Goal: Information Seeking & Learning: Learn about a topic

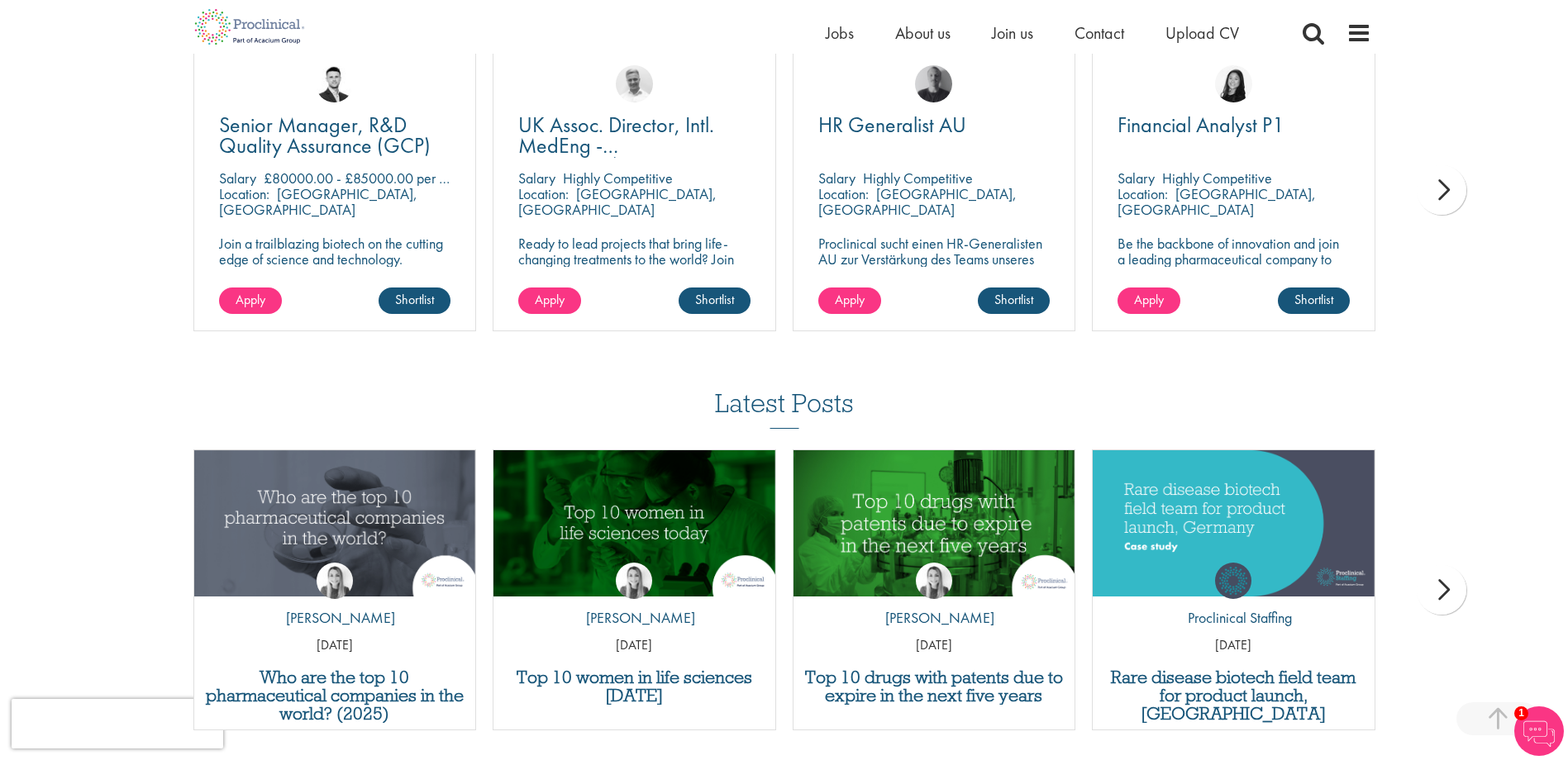
scroll to position [1570, 0]
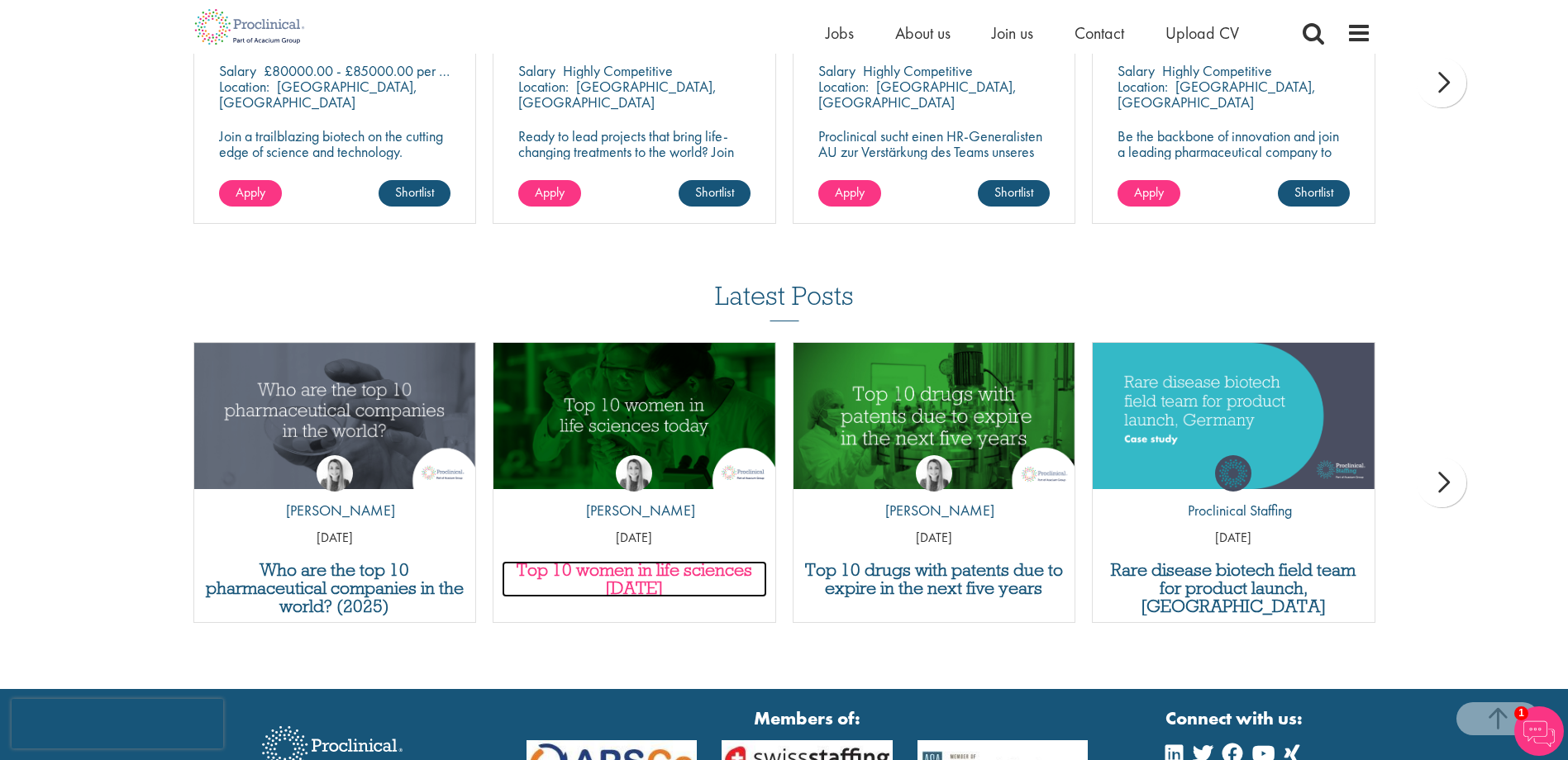
click at [627, 561] on h3 "Top 10 women in life sciences today" at bounding box center [634, 579] width 265 height 37
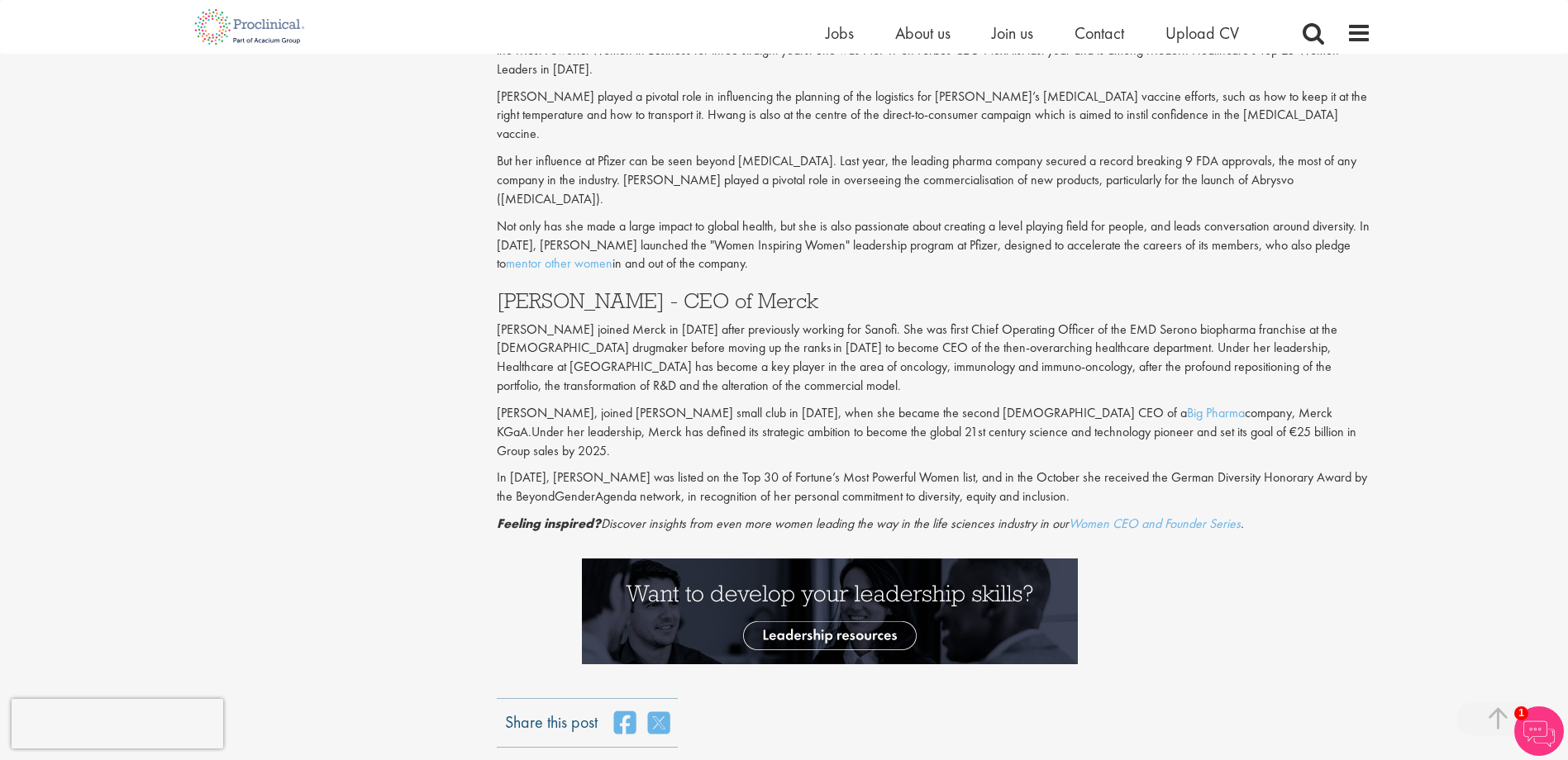
scroll to position [2893, 0]
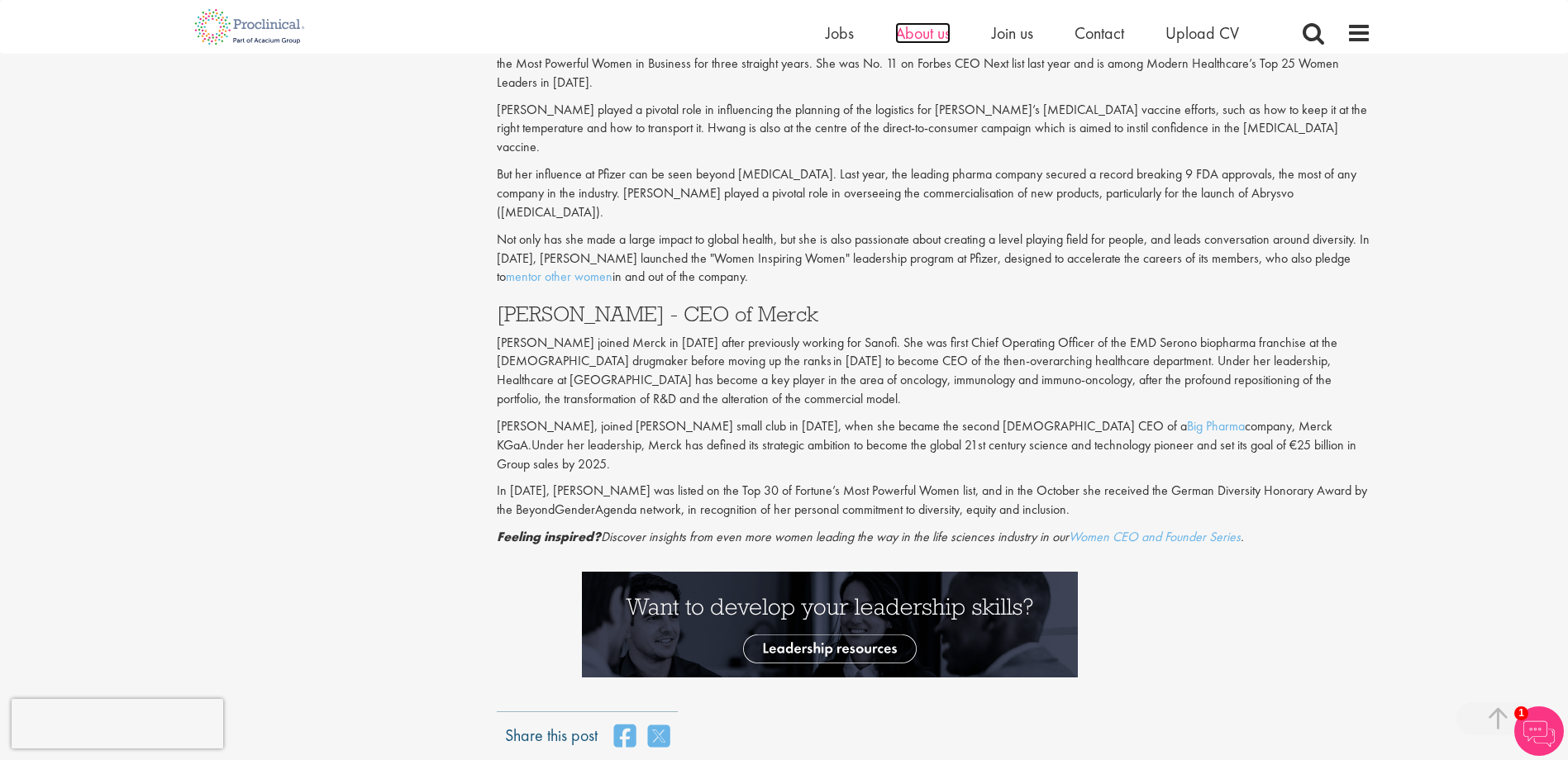
click at [897, 34] on span "About us" at bounding box center [922, 33] width 55 height 21
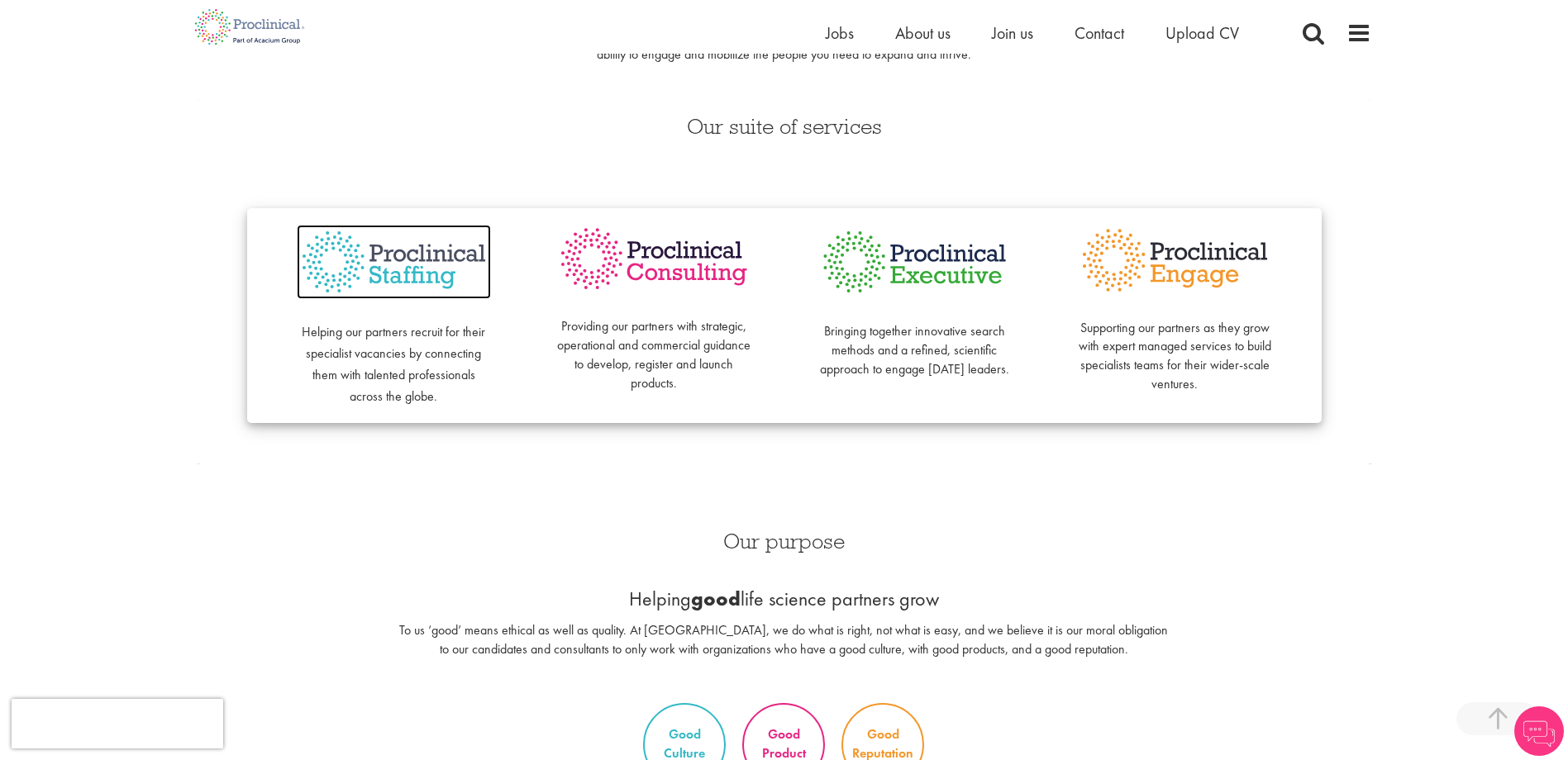
click at [344, 262] on img at bounding box center [393, 263] width 194 height 75
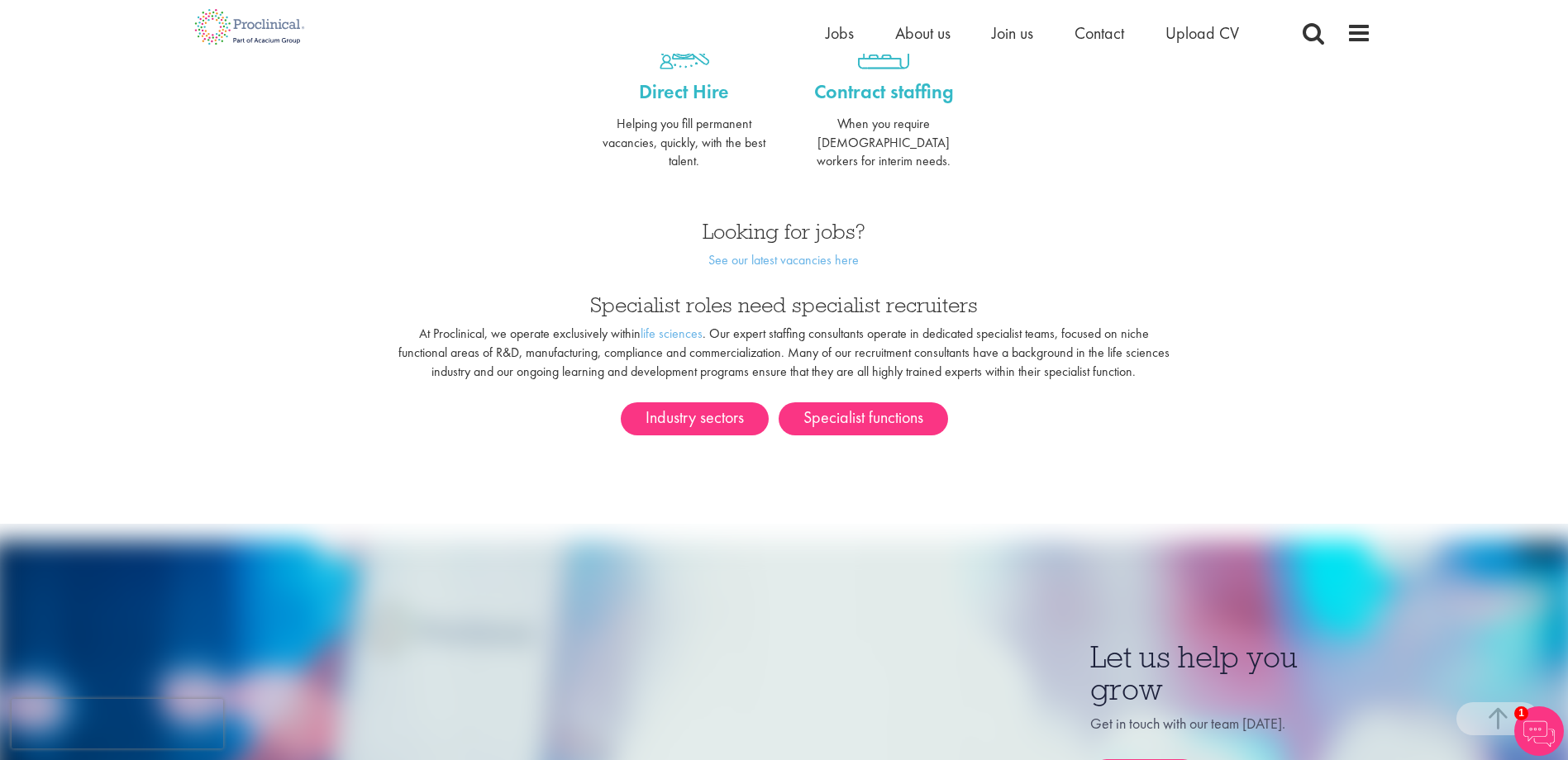
scroll to position [827, 0]
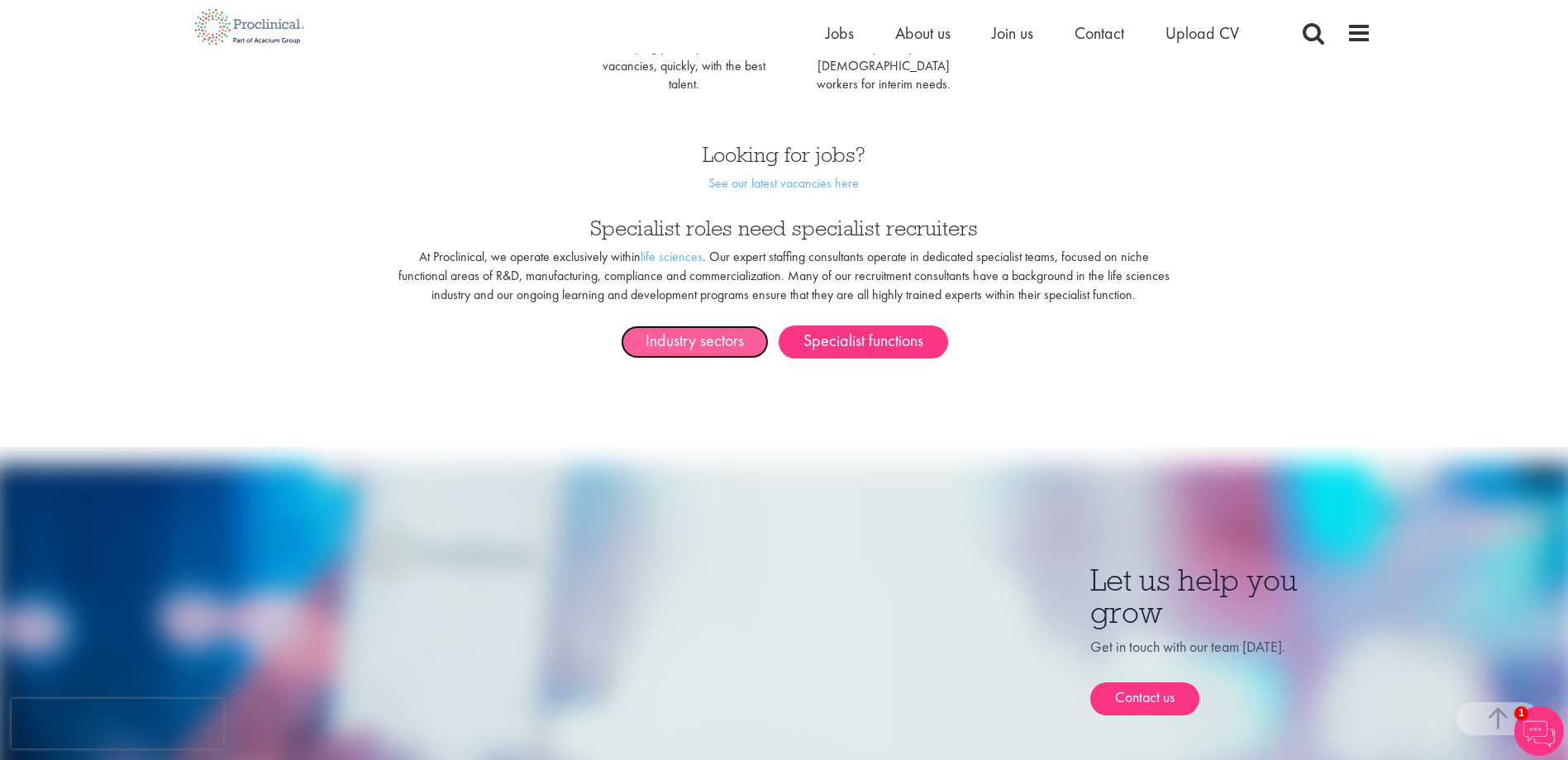
click at [737, 326] on link "Industry sectors" at bounding box center [694, 342] width 148 height 33
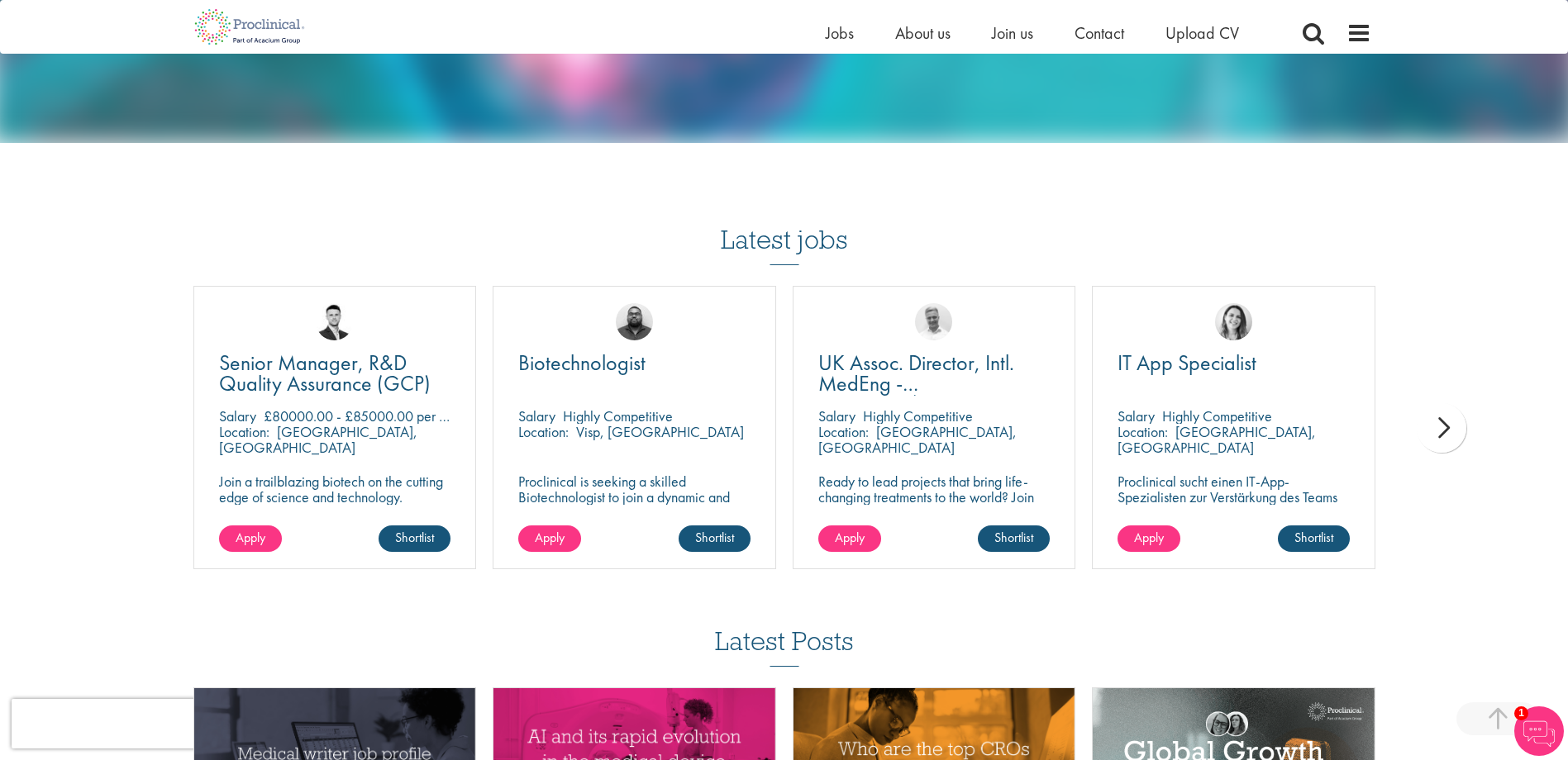
scroll to position [1074, 0]
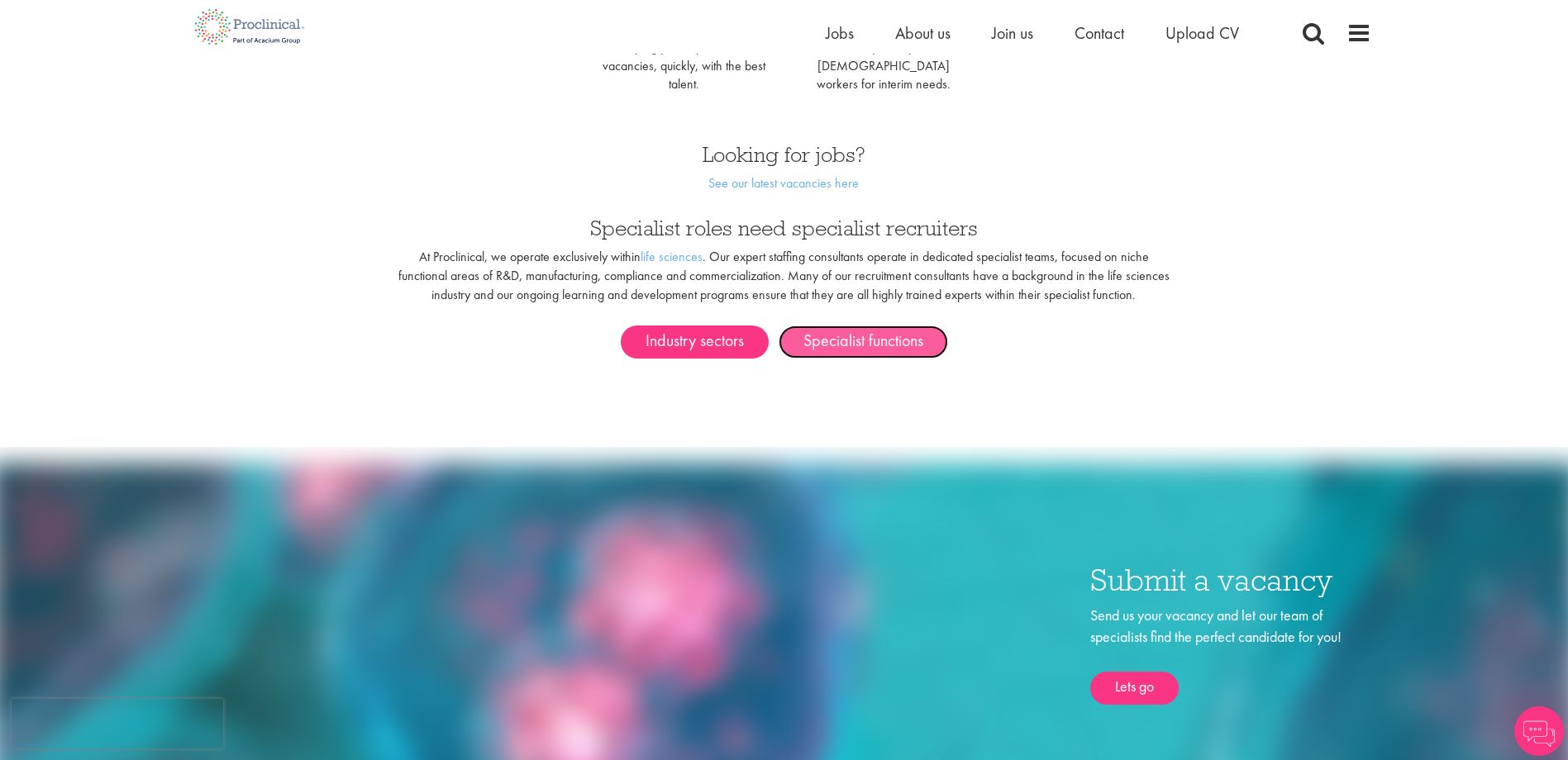
click at [900, 326] on link "Specialist functions" at bounding box center [862, 342] width 169 height 33
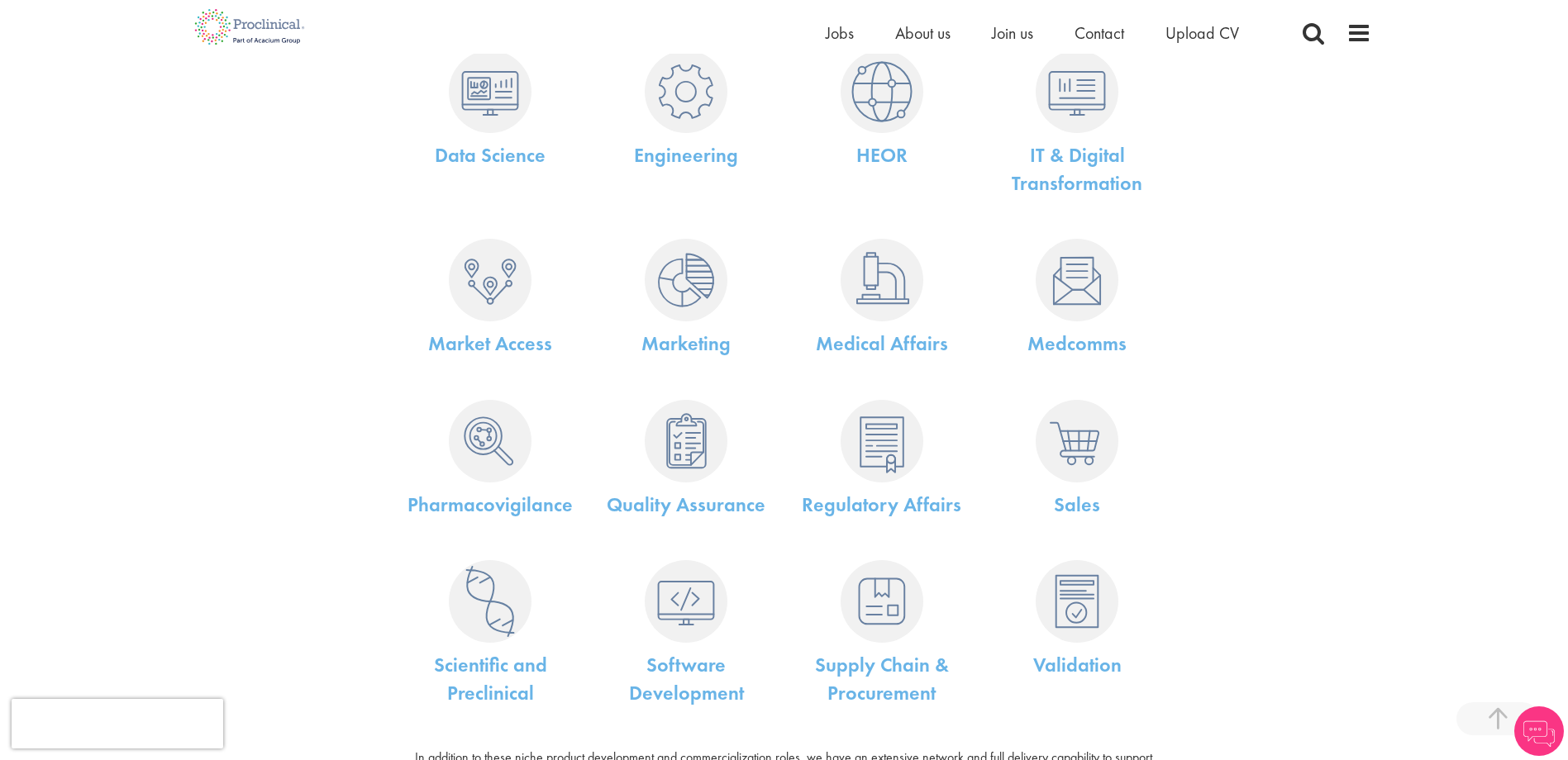
scroll to position [578, 0]
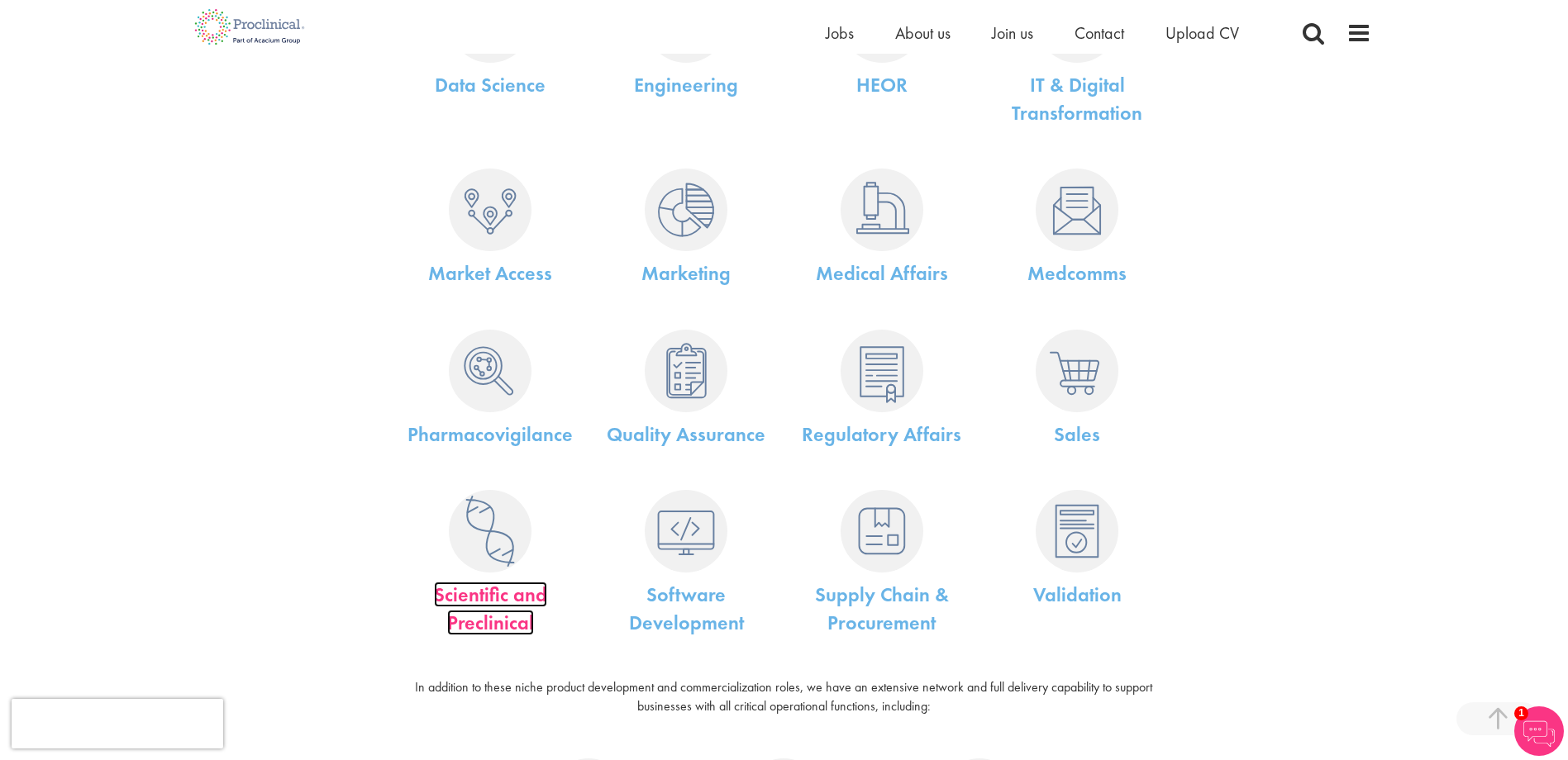
click at [519, 612] on link "Scientific and Preclinical" at bounding box center [490, 609] width 113 height 54
click at [521, 597] on link "Scientific and Preclinical" at bounding box center [490, 609] width 113 height 54
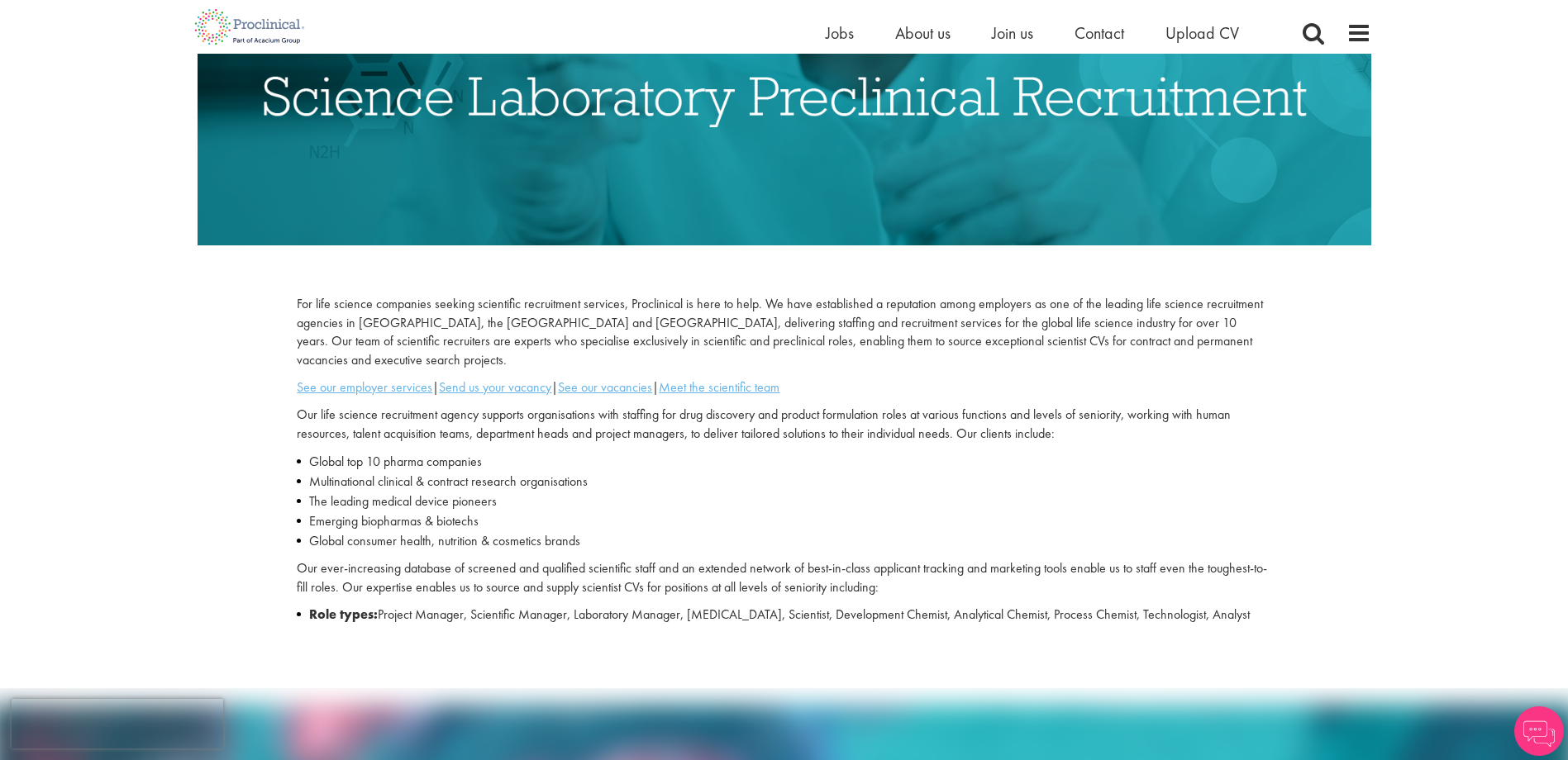
scroll to position [331, 0]
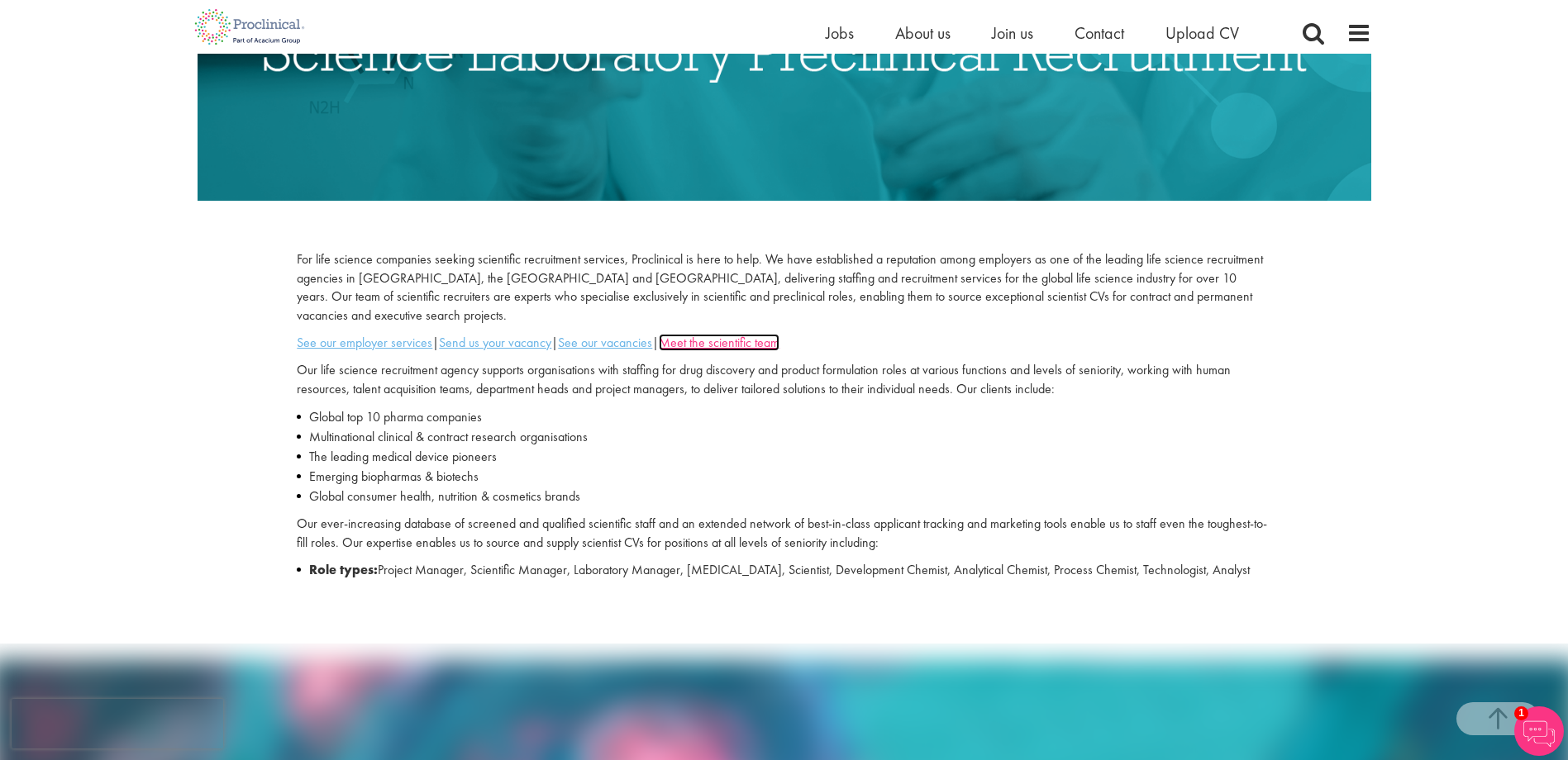
click at [742, 334] on u "Meet the scientific team" at bounding box center [718, 342] width 121 height 17
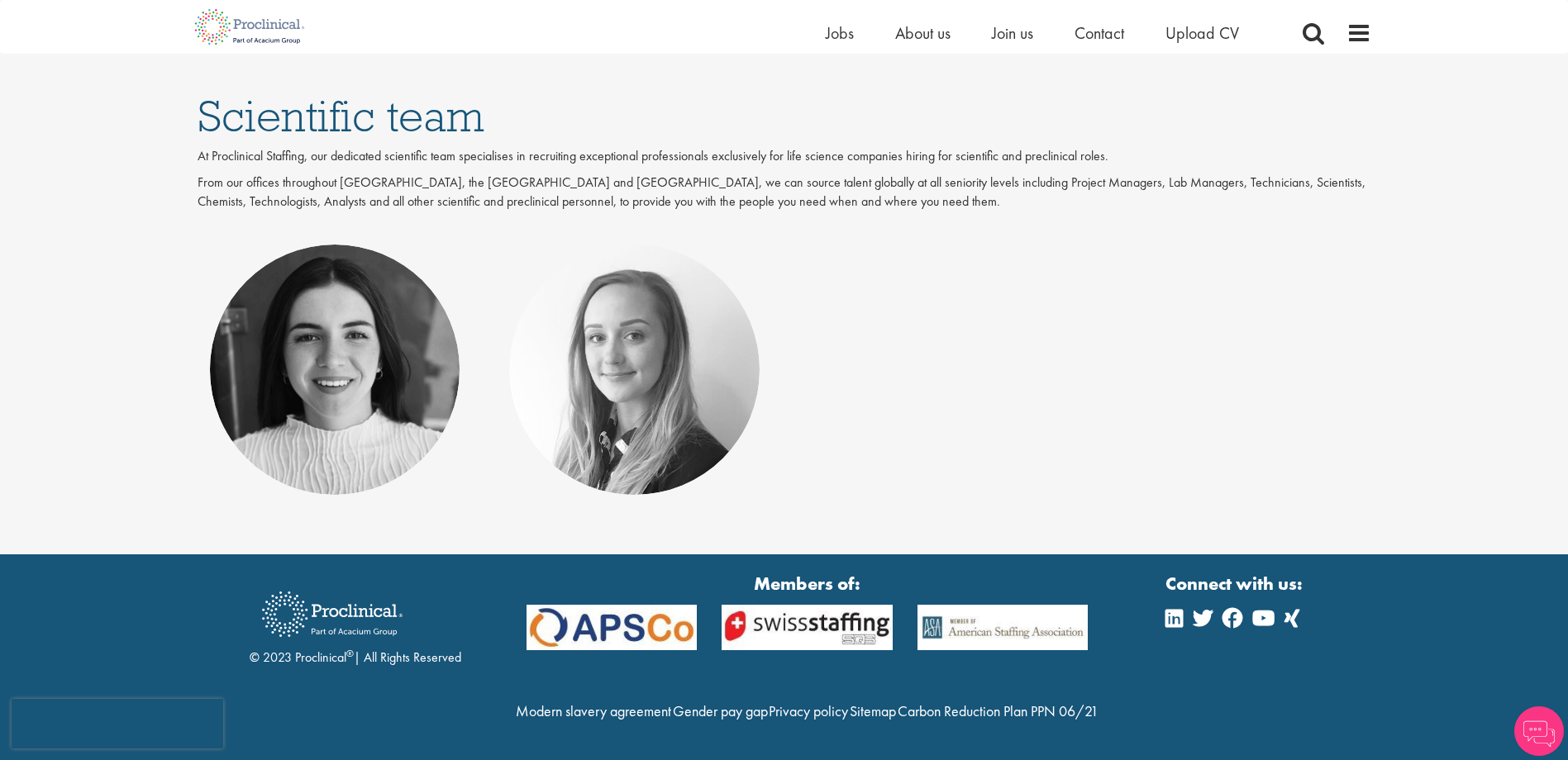
scroll to position [239, 0]
